Goal: Task Accomplishment & Management: Use online tool/utility

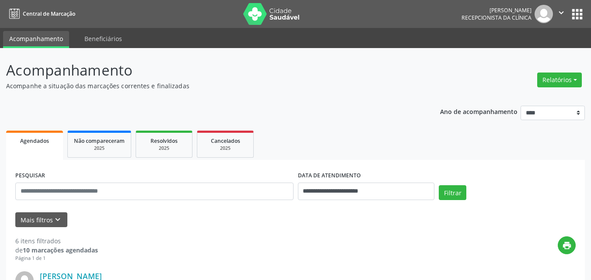
scroll to position [175, 0]
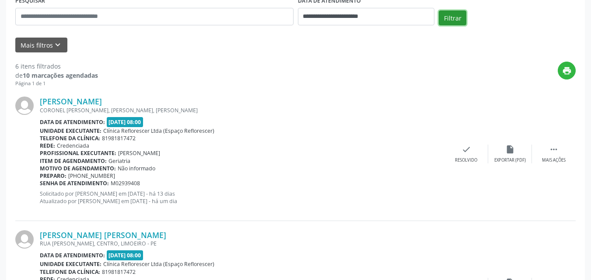
click at [458, 17] on button "Filtrar" at bounding box center [453, 17] width 28 height 15
click at [157, 79] on div "print" at bounding box center [337, 75] width 478 height 26
click at [460, 18] on button "Filtrar" at bounding box center [453, 17] width 28 height 15
click at [456, 18] on button "Filtrar" at bounding box center [453, 17] width 28 height 15
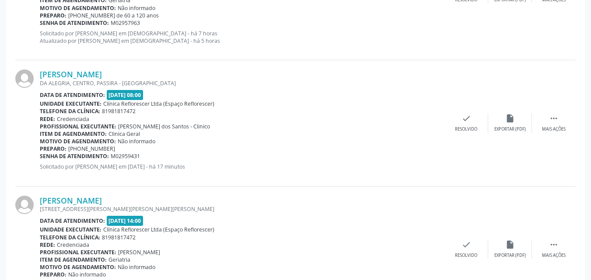
scroll to position [596, 0]
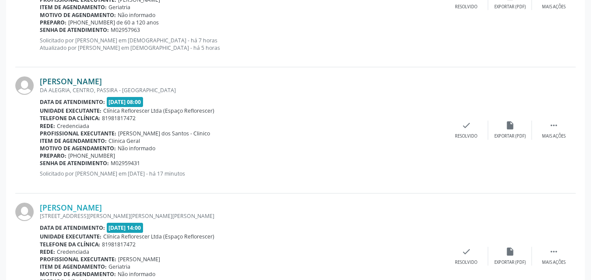
drag, startPoint x: 106, startPoint y: 76, endPoint x: 100, endPoint y: 78, distance: 6.9
click at [102, 77] on div "Juliana Lucena Simoes da Silva DA ALEGRIA, CENTRO, PASSIRA - PE Data de atendim…" at bounding box center [295, 130] width 560 height 126
click at [79, 78] on link "Juliana Lucena Simoes da Silva" at bounding box center [71, 82] width 62 height 10
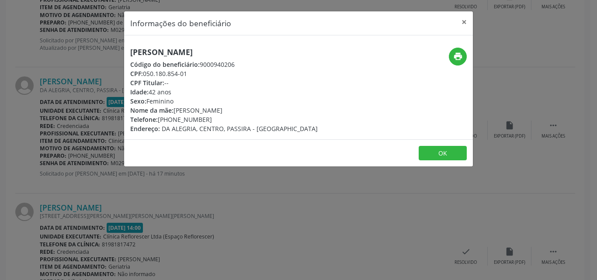
drag, startPoint x: 127, startPoint y: 53, endPoint x: 284, endPoint y: 49, distance: 157.5
click at [284, 49] on div "Juliana Lucena Simoes da Silva Código do beneficiário: 9000940206 CPF: 050.180.…" at bounding box center [240, 91] width 233 height 86
copy h5 "Juliana Lucena Simoes da Silva"
click at [461, 56] on icon "print" at bounding box center [458, 57] width 10 height 10
drag, startPoint x: 199, startPoint y: 64, endPoint x: 247, endPoint y: 63, distance: 47.7
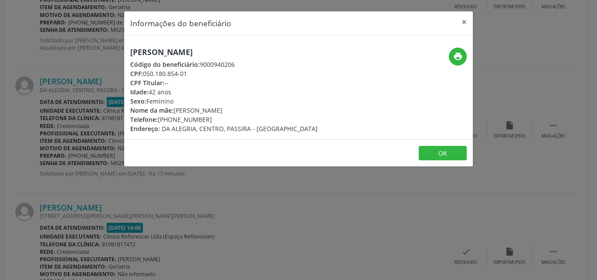
click at [247, 63] on div "Código do beneficiário: 9000940206" at bounding box center [224, 64] width 188 height 9
copy div "9000940206"
drag, startPoint x: 159, startPoint y: 71, endPoint x: 195, endPoint y: 73, distance: 35.9
click at [195, 73] on div "CPF: 050.180.854-01" at bounding box center [224, 73] width 188 height 9
copy div "050.180.854-01"
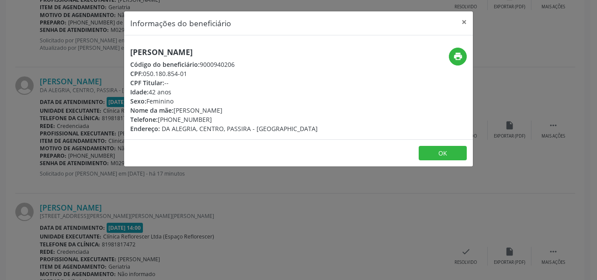
drag, startPoint x: 158, startPoint y: 117, endPoint x: 207, endPoint y: 120, distance: 49.1
click at [207, 120] on div "Telefone: (81) 99559-4428" at bounding box center [224, 119] width 188 height 9
copy div "(81) 99559-4428"
drag, startPoint x: 130, startPoint y: 50, endPoint x: 265, endPoint y: 52, distance: 134.7
click at [265, 52] on div "Juliana Lucena Simoes da Silva Código do beneficiário: 9000940206 CPF: 050.180.…" at bounding box center [240, 91] width 233 height 86
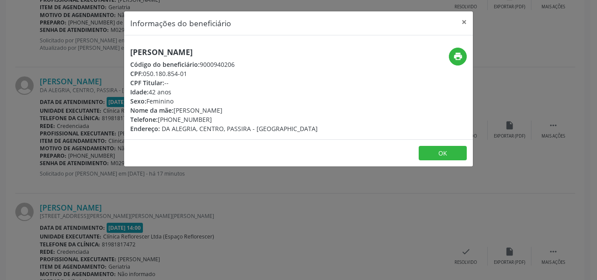
copy h5 "Juliana Lucena Simoes da Silva"
click at [438, 149] on button "OK" at bounding box center [443, 153] width 48 height 15
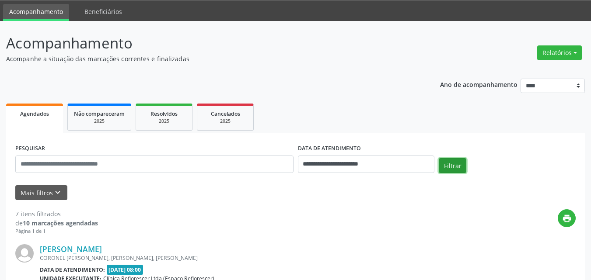
click at [455, 166] on button "Filtrar" at bounding box center [453, 165] width 28 height 15
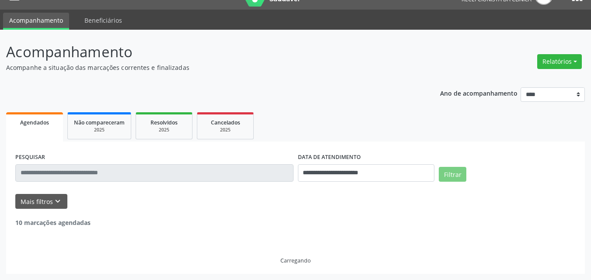
scroll to position [27, 0]
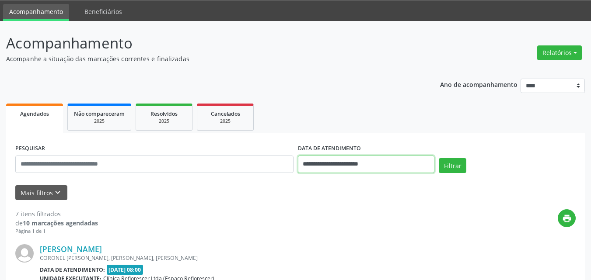
click at [392, 164] on input "**********" at bounding box center [366, 164] width 137 height 17
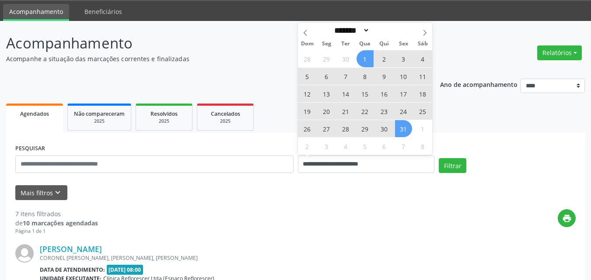
click at [366, 62] on span "1" at bounding box center [364, 58] width 17 height 17
type input "**********"
click at [409, 135] on div "28 29 30 1 2 3 4 5 6 7 8 9 10 11 12 13 14 15 16 17 18 19 20 21 22 23 24 25 26 2…" at bounding box center [365, 102] width 135 height 105
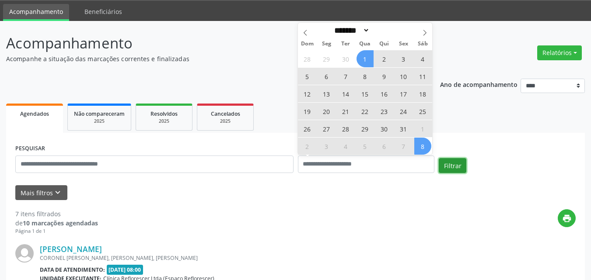
click at [452, 167] on button "Filtrar" at bounding box center [453, 165] width 28 height 15
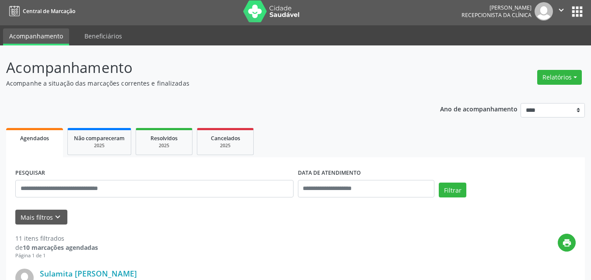
scroll to position [0, 0]
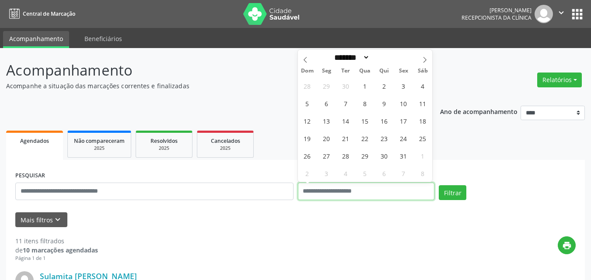
click at [368, 190] on input "text" at bounding box center [366, 191] width 137 height 17
click at [365, 86] on span "1" at bounding box center [364, 85] width 17 height 17
type input "**********"
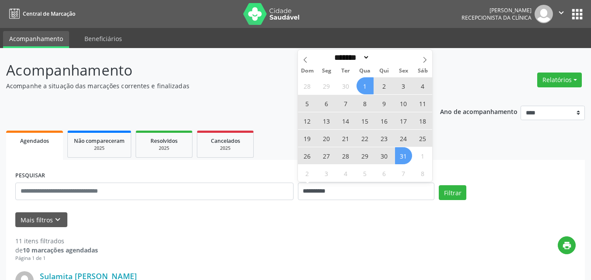
click at [396, 151] on span "31" at bounding box center [403, 155] width 17 height 17
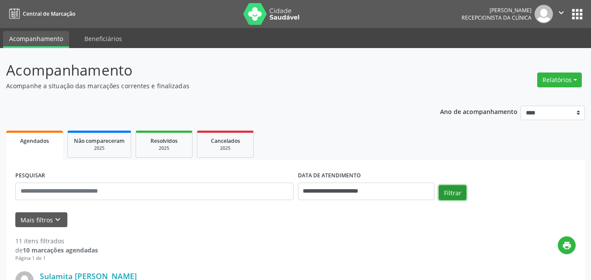
click at [456, 191] on button "Filtrar" at bounding box center [453, 192] width 28 height 15
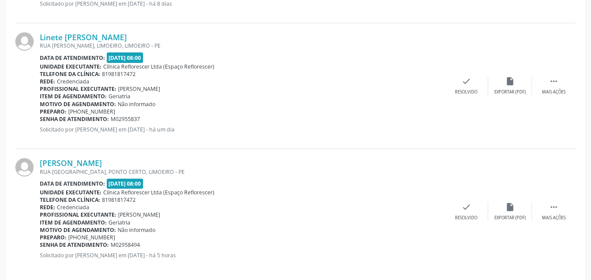
scroll to position [902, 0]
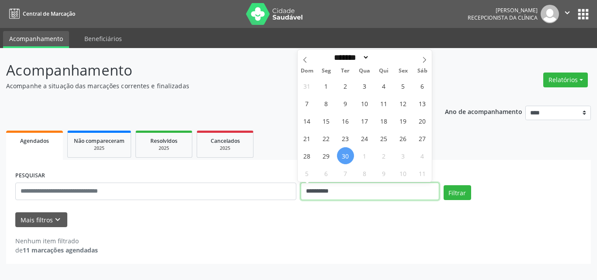
click at [359, 191] on input "**********" at bounding box center [370, 191] width 139 height 17
click at [425, 58] on icon at bounding box center [425, 60] width 6 height 6
select select "*"
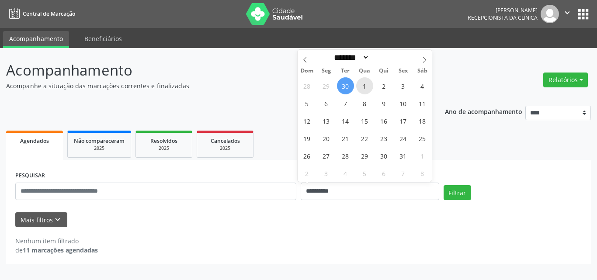
click at [367, 88] on span "1" at bounding box center [364, 85] width 17 height 17
type input "**********"
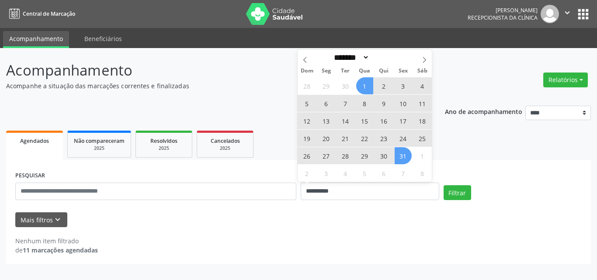
click at [403, 157] on span "31" at bounding box center [403, 155] width 17 height 17
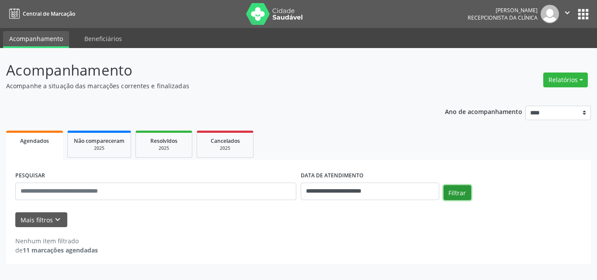
click at [452, 192] on button "Filtrar" at bounding box center [458, 192] width 28 height 15
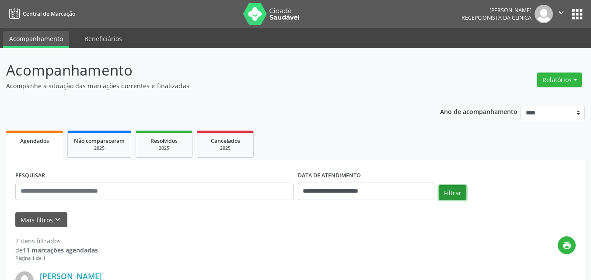
click at [460, 195] on button "Filtrar" at bounding box center [453, 192] width 28 height 15
click at [460, 193] on button "Filtrar" at bounding box center [453, 192] width 28 height 15
click at [453, 191] on button "Filtrar" at bounding box center [453, 192] width 28 height 15
